Goal: Entertainment & Leisure: Consume media (video, audio)

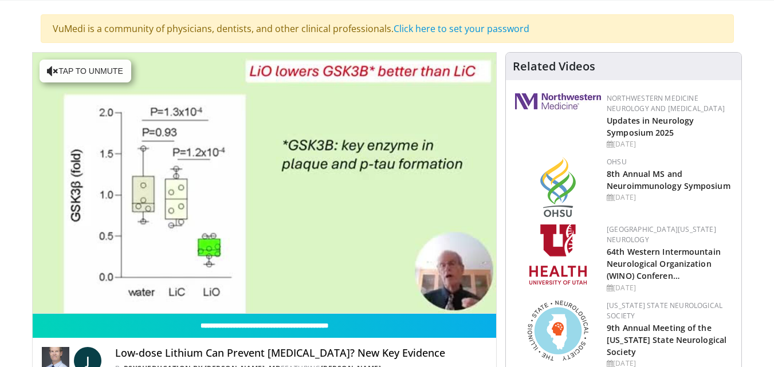
scroll to position [115, 0]
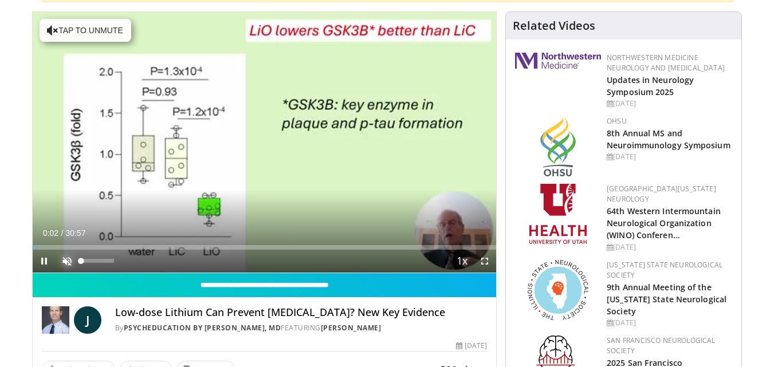
click at [68, 262] on span "Video Player" at bounding box center [67, 261] width 23 height 23
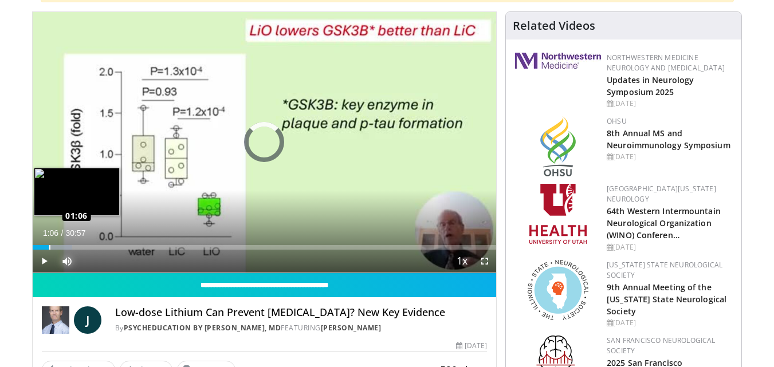
click at [49, 246] on div "Loaded : 8.60% 01:06 01:06" at bounding box center [265, 247] width 464 height 5
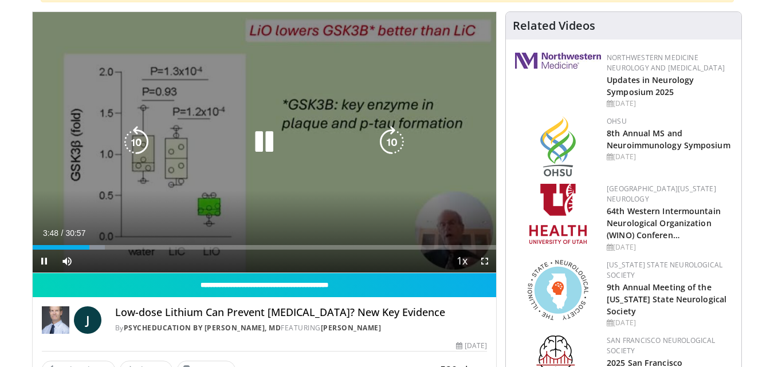
click at [80, 178] on div "10 seconds Tap to unmute" at bounding box center [265, 142] width 464 height 261
click at [266, 145] on icon "Video Player" at bounding box center [264, 142] width 32 height 32
click at [270, 137] on icon "Video Player" at bounding box center [264, 142] width 32 height 32
click at [249, 136] on icon "Video Player" at bounding box center [264, 142] width 32 height 32
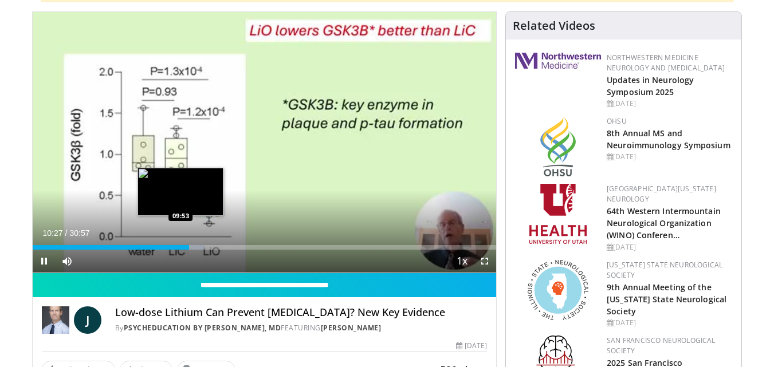
click at [180, 245] on div "Loaded : 37.10% 10:28 09:53" at bounding box center [265, 247] width 464 height 5
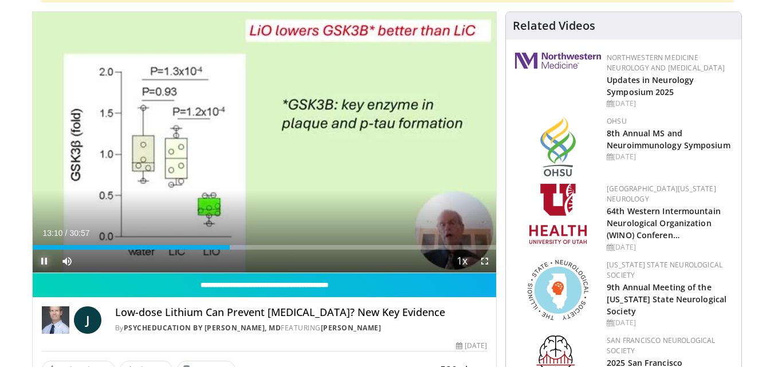
click at [45, 261] on span "Video Player" at bounding box center [44, 261] width 23 height 23
click at [44, 261] on span "Video Player" at bounding box center [44, 261] width 23 height 23
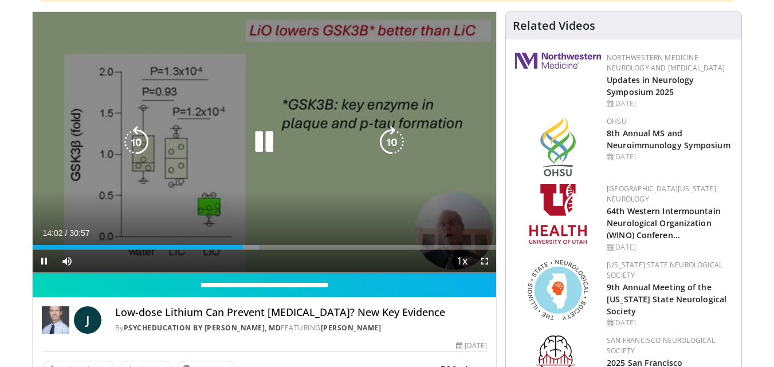
click at [263, 141] on icon "Video Player" at bounding box center [264, 142] width 32 height 32
click at [264, 140] on icon "Video Player" at bounding box center [264, 142] width 32 height 32
click at [270, 145] on icon "Video Player" at bounding box center [264, 142] width 32 height 32
click at [255, 144] on icon "Video Player" at bounding box center [264, 142] width 32 height 32
